Goal: Task Accomplishment & Management: Use online tool/utility

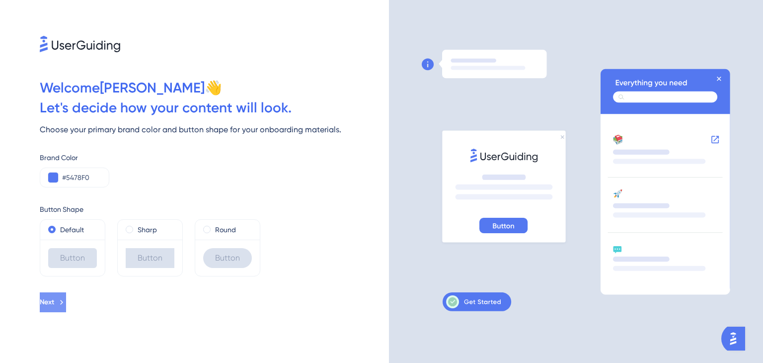
click at [54, 300] on button "Next" at bounding box center [53, 302] width 26 height 20
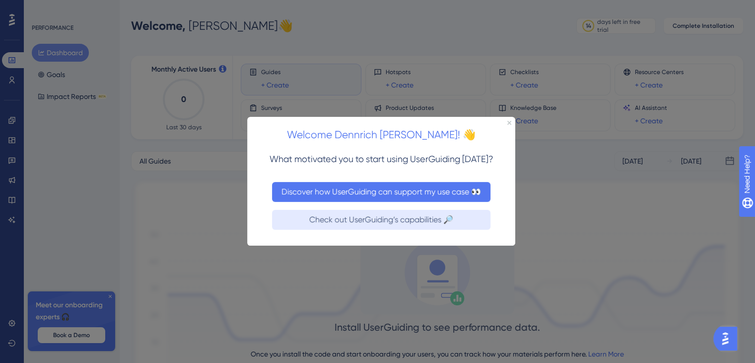
click at [401, 194] on button "Discover how UserGuiding can support my use case 👀" at bounding box center [381, 192] width 219 height 20
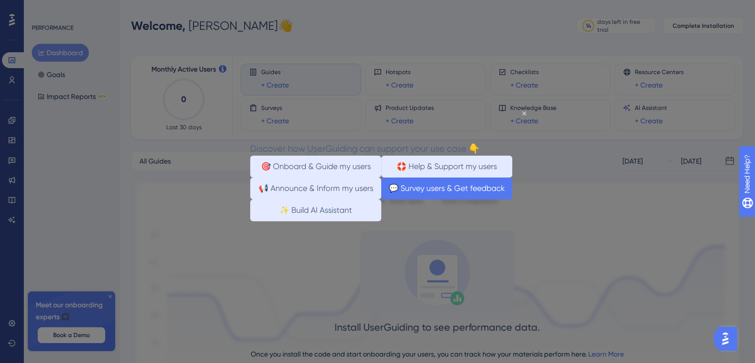
click at [469, 199] on button "💬 Survey users & Get feedback" at bounding box center [446, 188] width 131 height 22
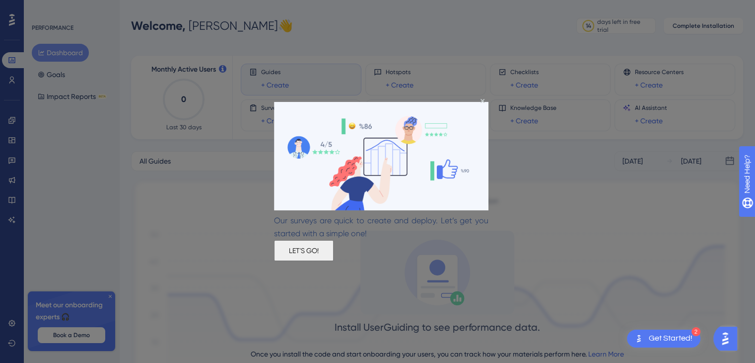
click at [334, 250] on button "LET'S GO!" at bounding box center [304, 250] width 60 height 21
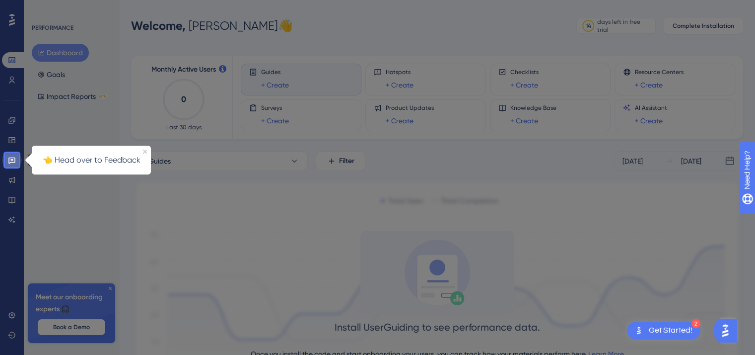
click at [15, 159] on icon at bounding box center [12, 160] width 8 height 8
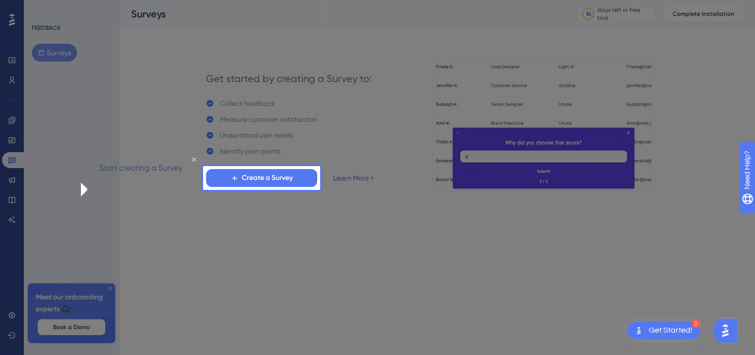
click at [328, 233] on div at bounding box center [541, 181] width 443 height 363
